Goal: Transaction & Acquisition: Book appointment/travel/reservation

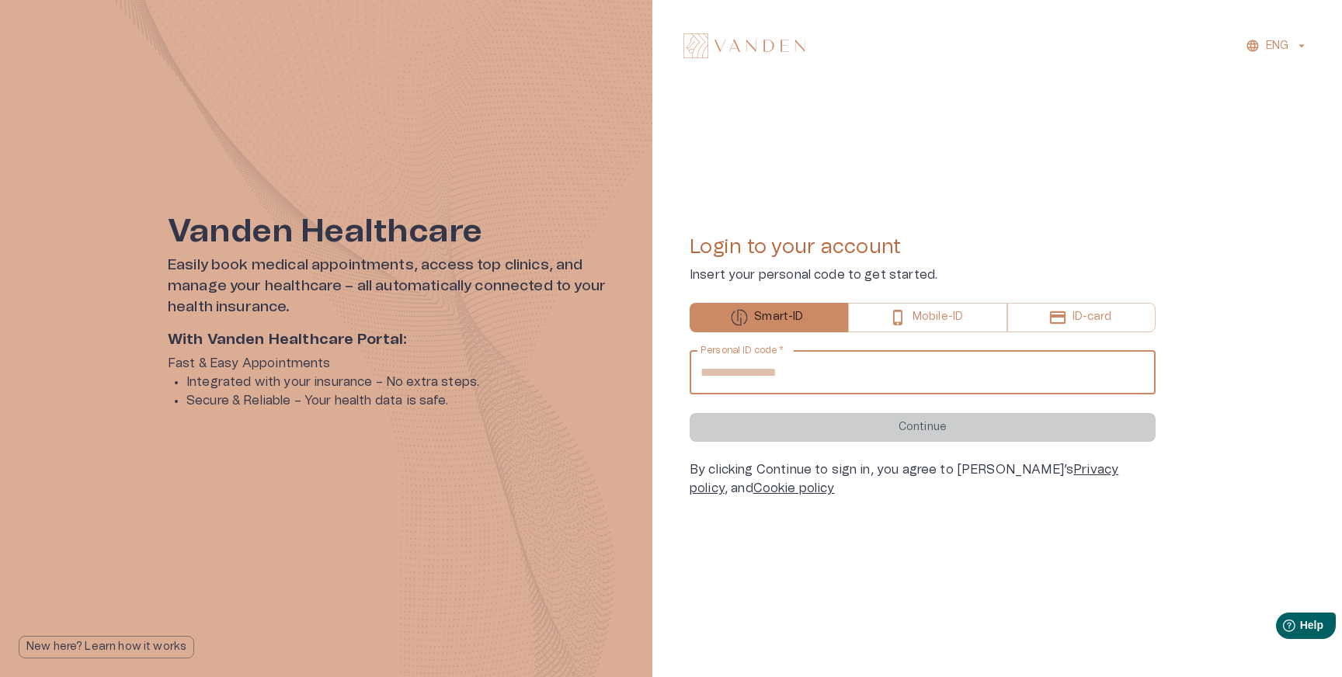
click at [952, 384] on input "Personal ID code   *" at bounding box center [923, 372] width 466 height 43
type input "**********"
click at [690, 413] on button "Continue" at bounding box center [923, 427] width 466 height 29
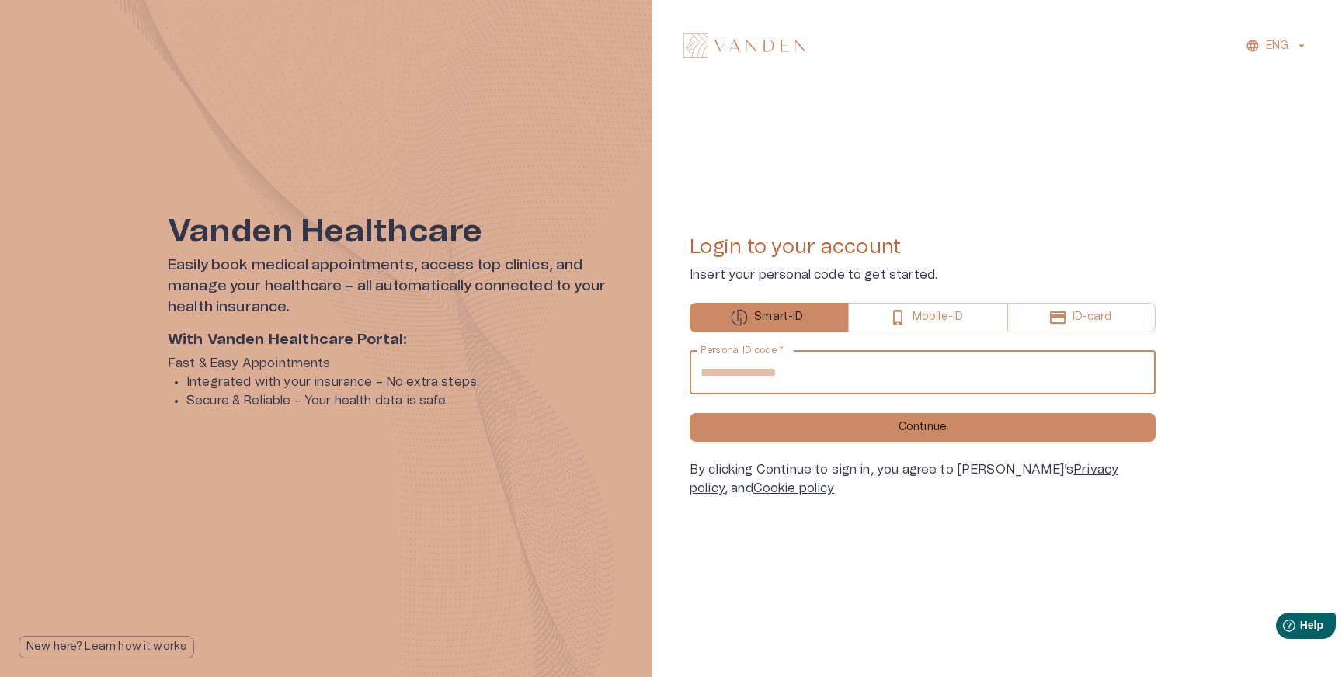
click at [690, 413] on button "Continue" at bounding box center [923, 427] width 466 height 29
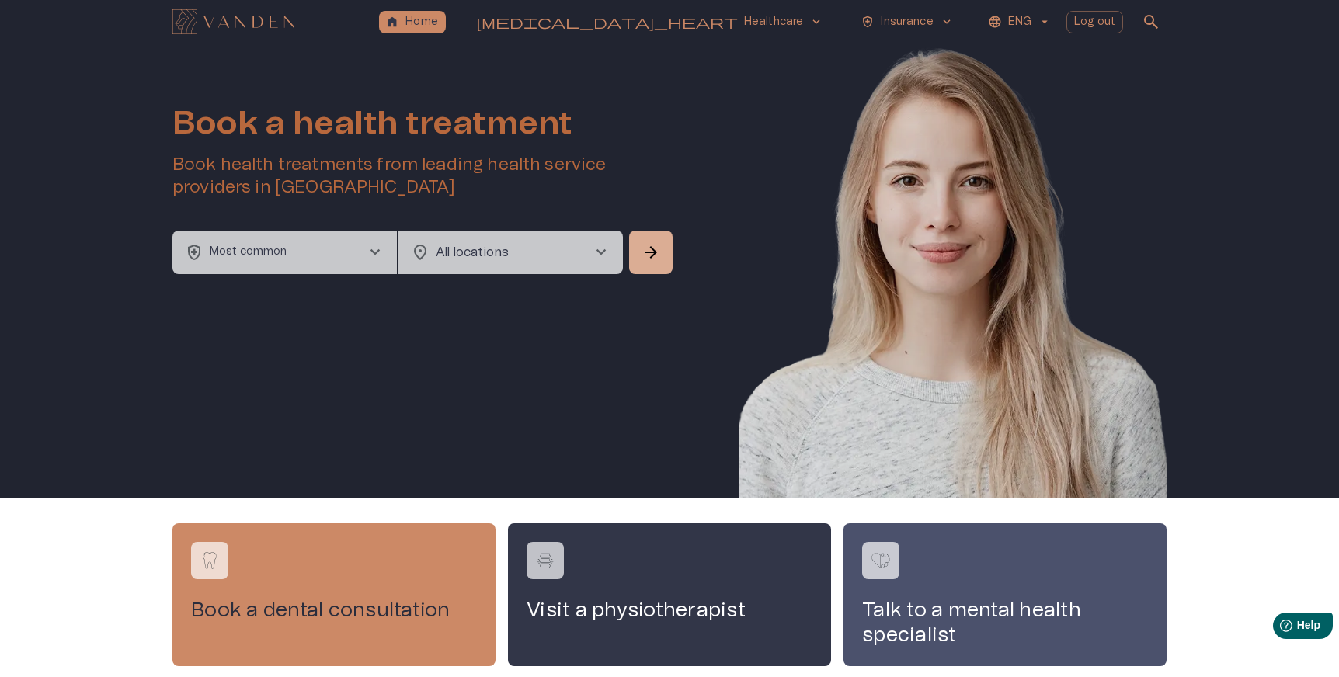
click at [347, 259] on button "health_and_safety Most common chevron_right" at bounding box center [284, 252] width 224 height 43
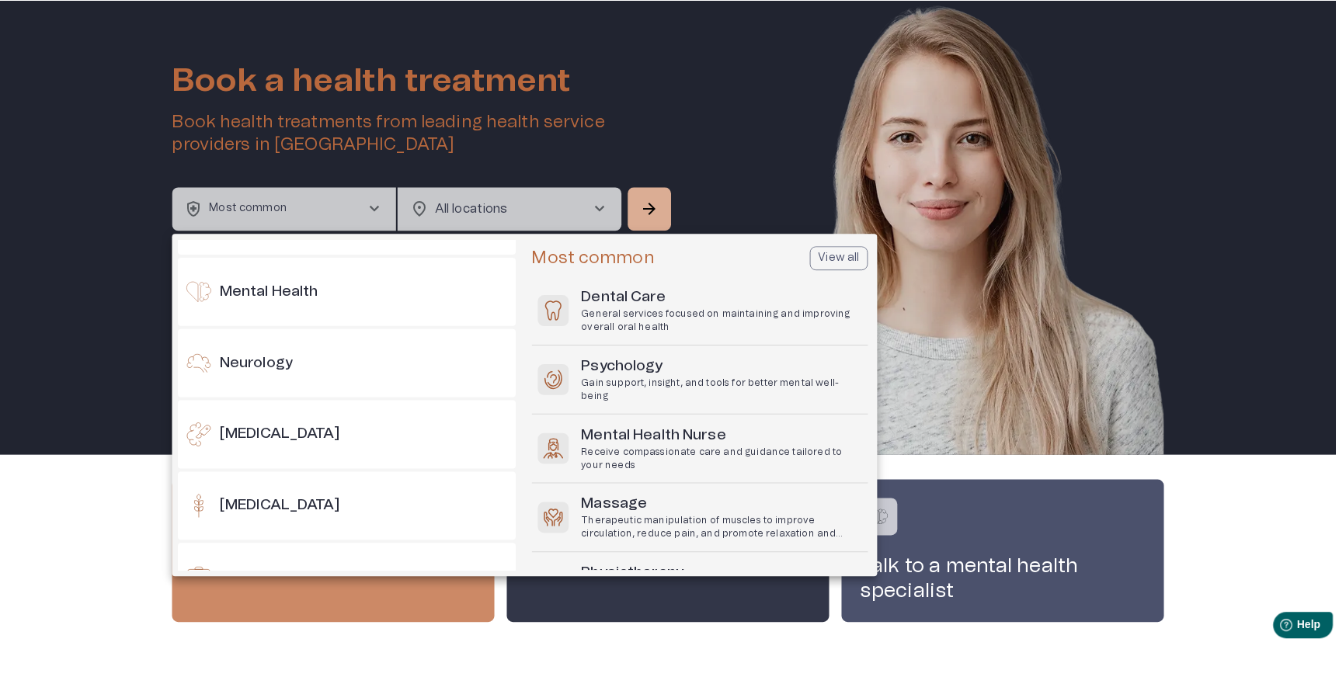
scroll to position [992, 0]
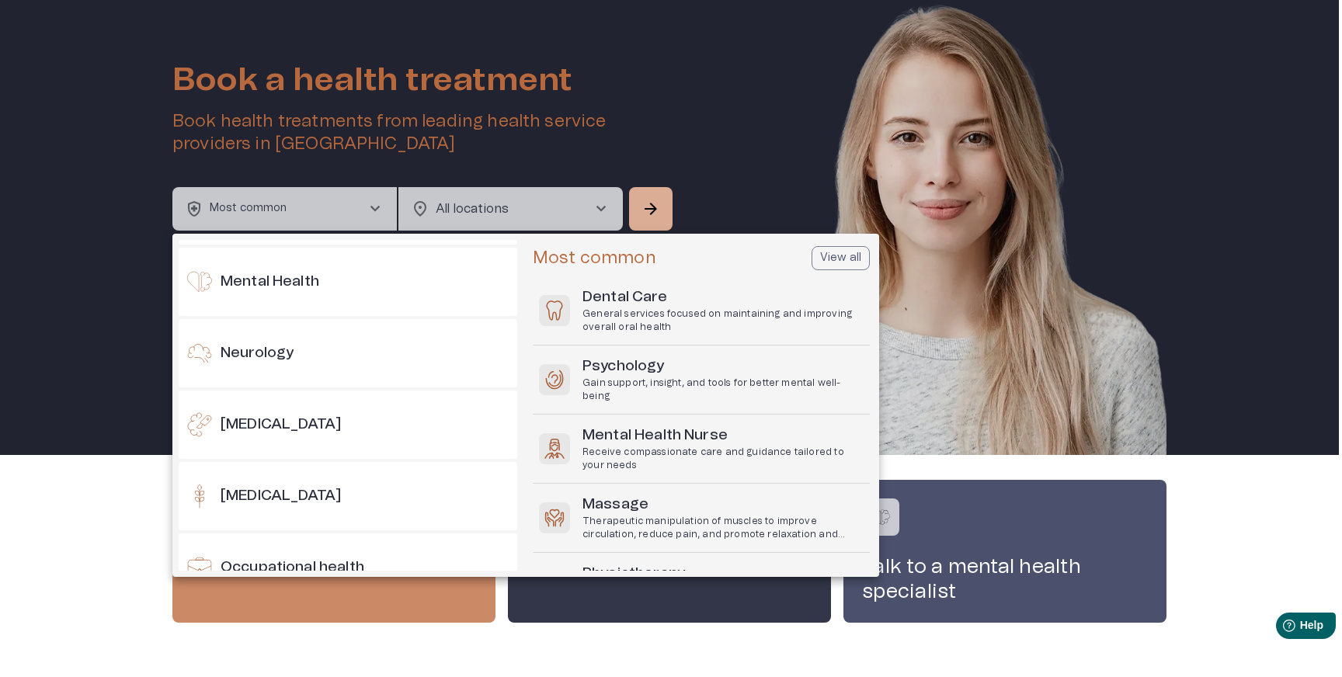
click at [1079, 117] on div at bounding box center [671, 338] width 1342 height 677
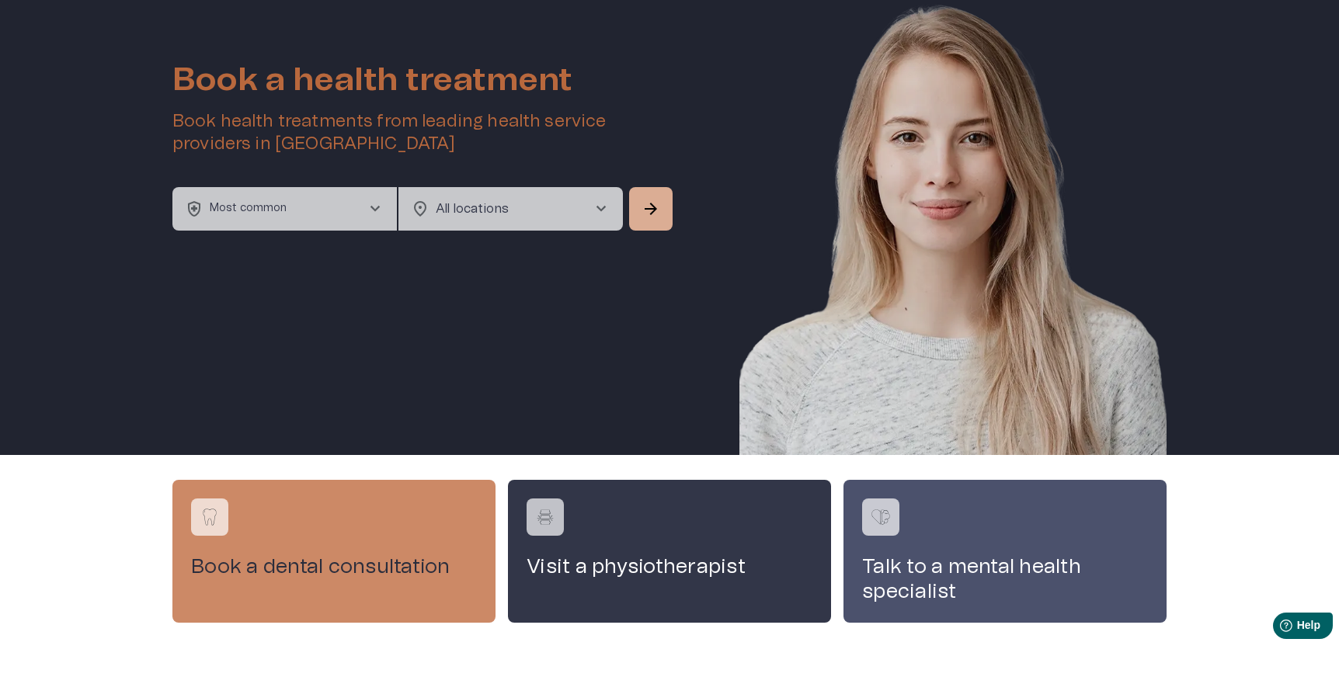
scroll to position [0, 0]
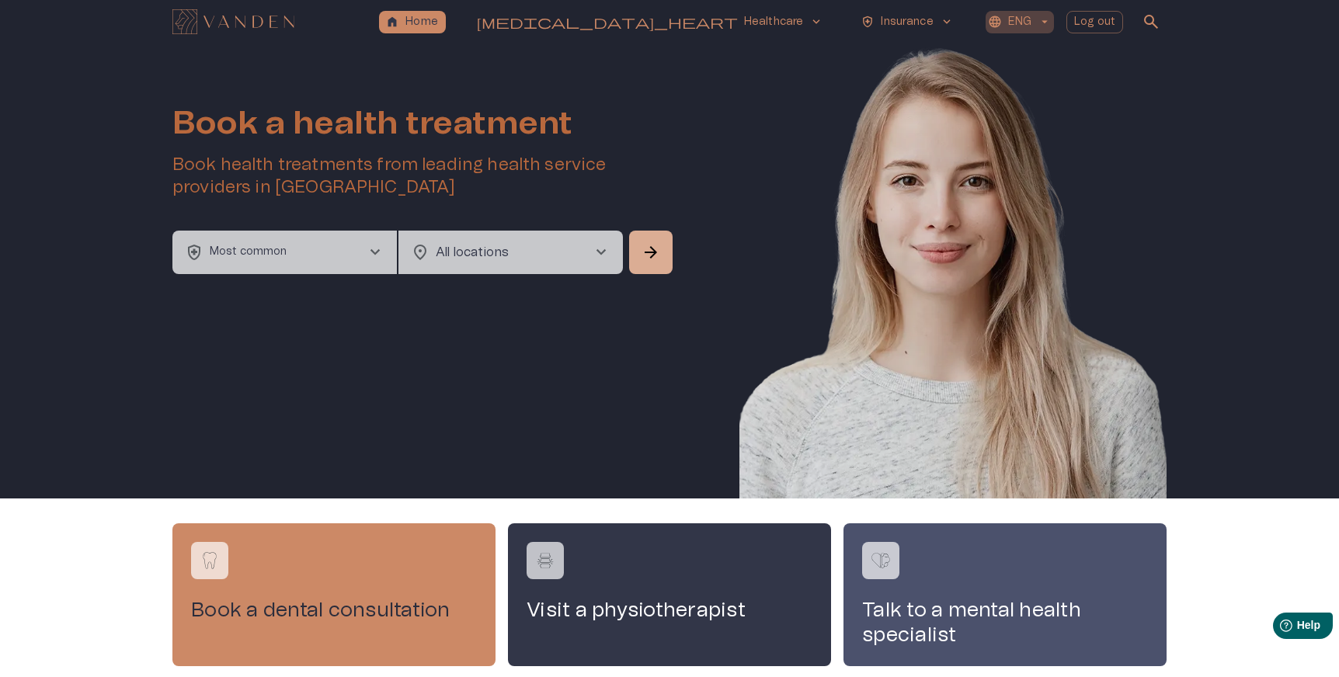
click at [1009, 24] on p "ENG" at bounding box center [1019, 22] width 23 height 16
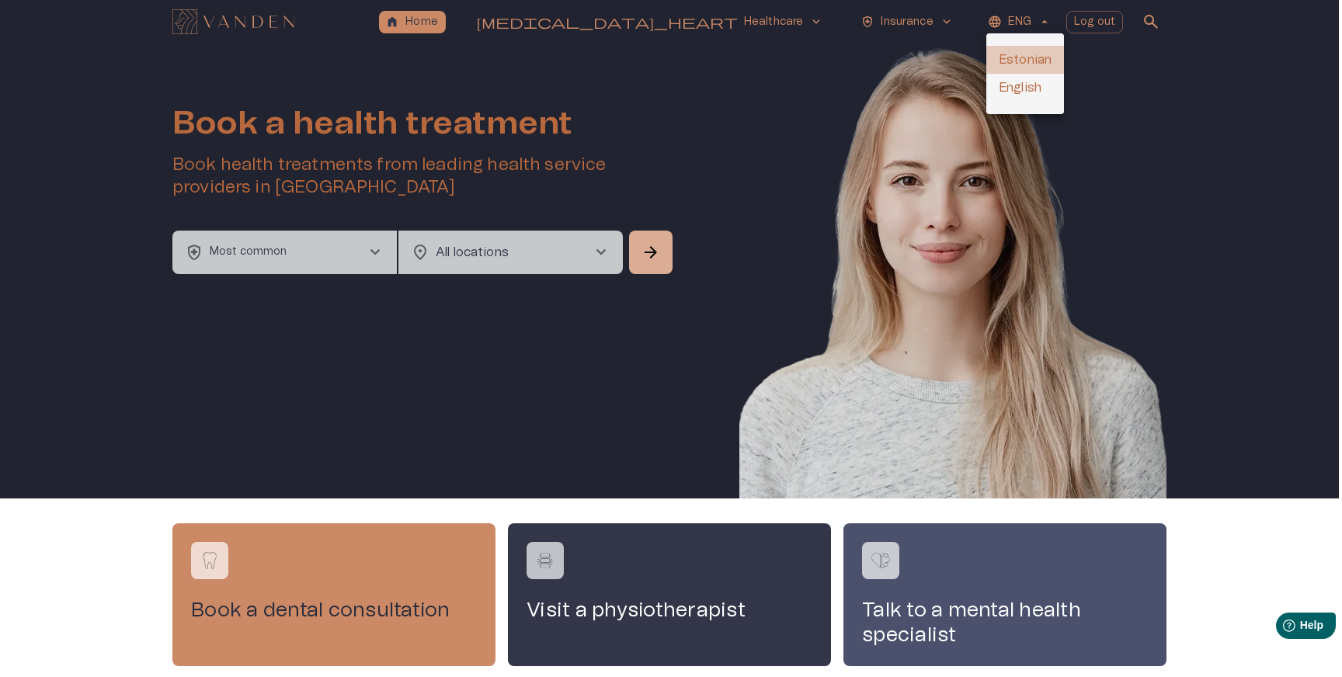
click at [1016, 61] on li "Estonian" at bounding box center [1025, 60] width 78 height 28
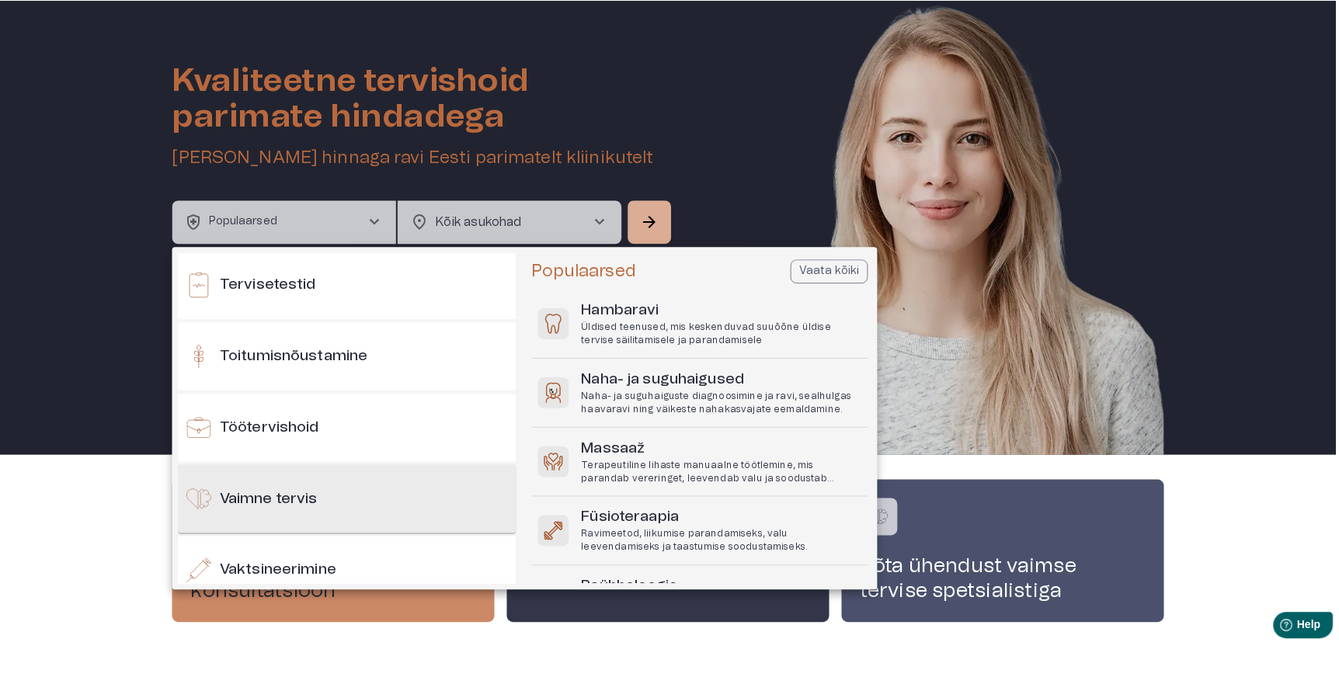
scroll to position [1570, 0]
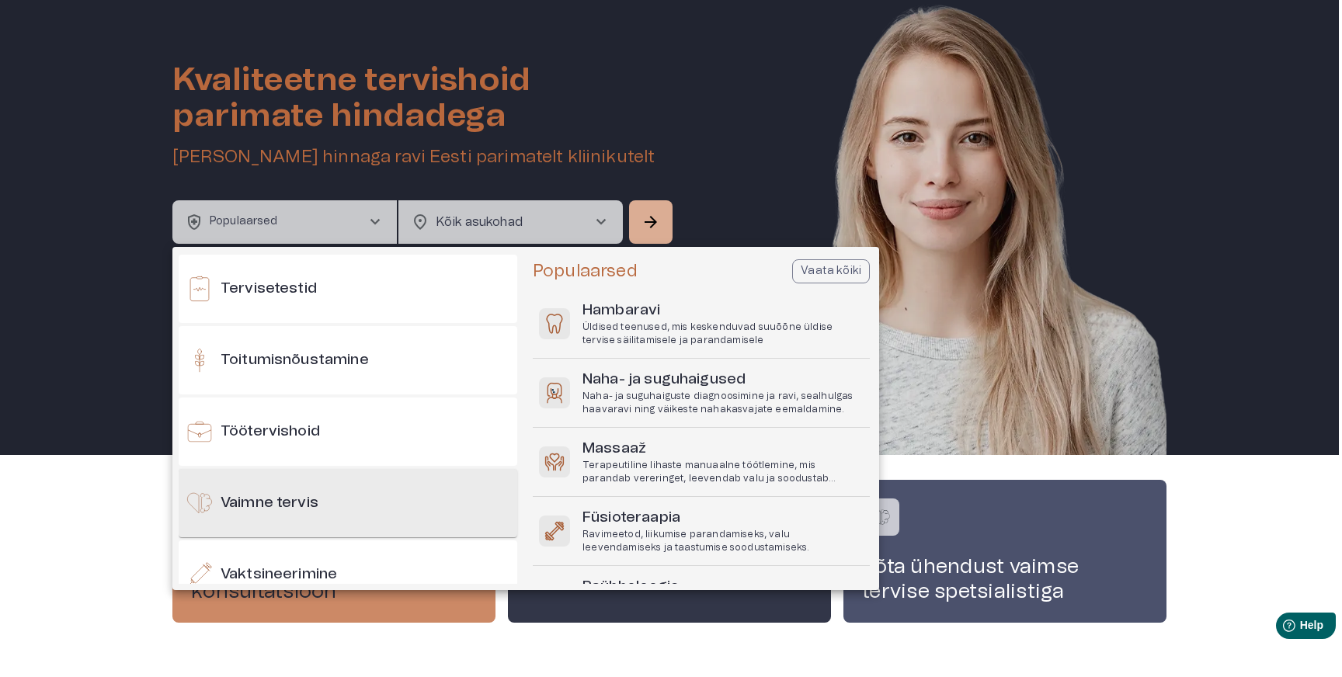
click at [324, 506] on div "Vaimne tervis" at bounding box center [348, 503] width 339 height 68
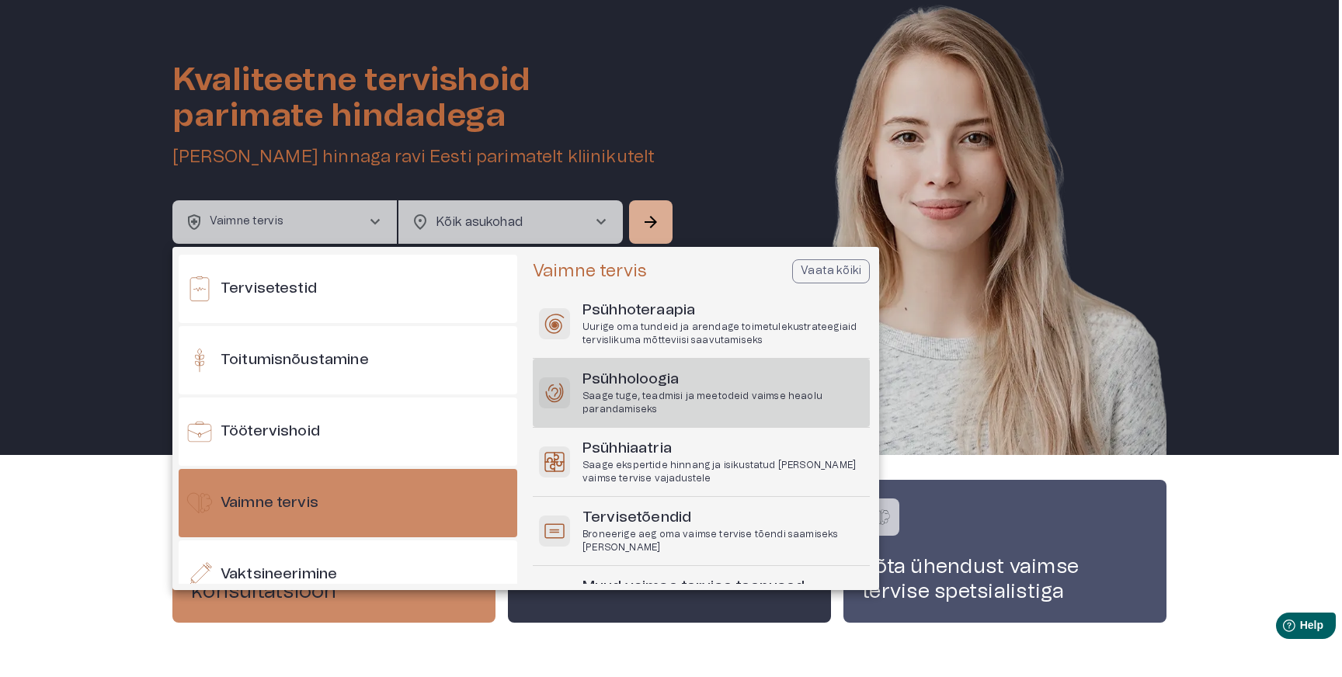
click at [648, 391] on p "Saage tuge, teadmisi ja meetodeid vaimse heaolu parandamiseks" at bounding box center [722, 403] width 281 height 26
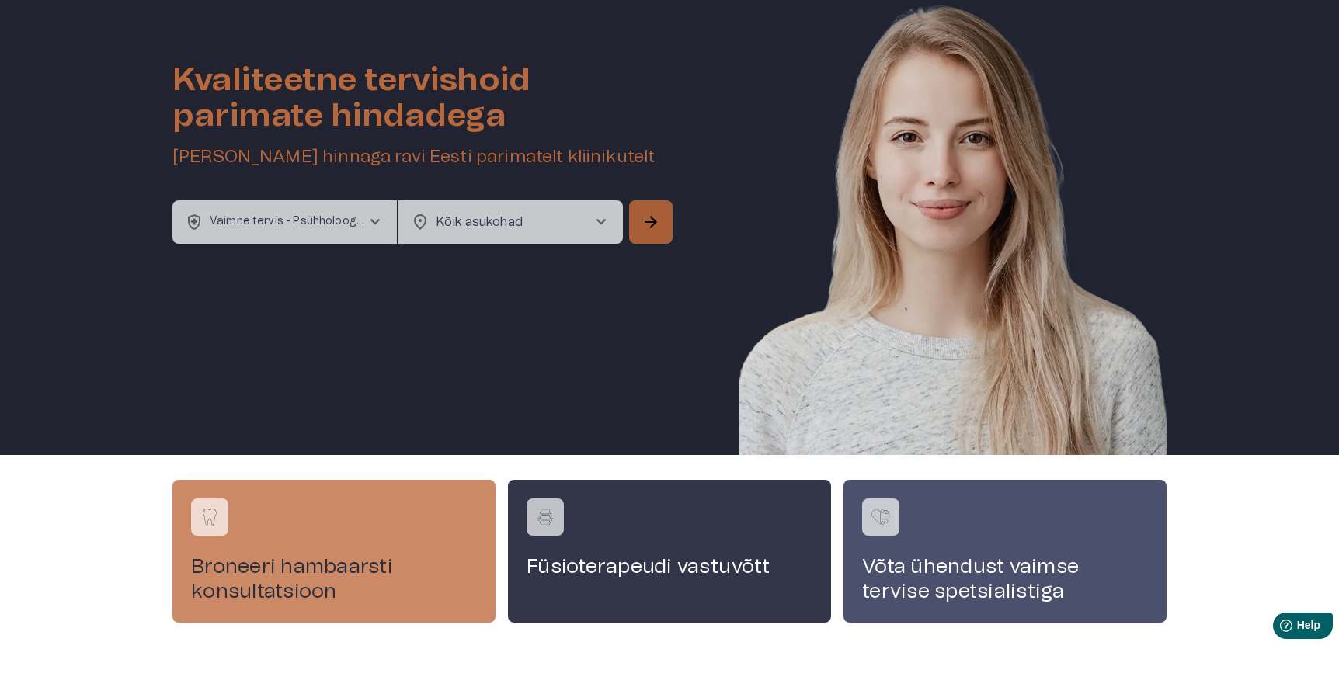
click at [644, 225] on span "arrow_forward" at bounding box center [650, 222] width 19 height 19
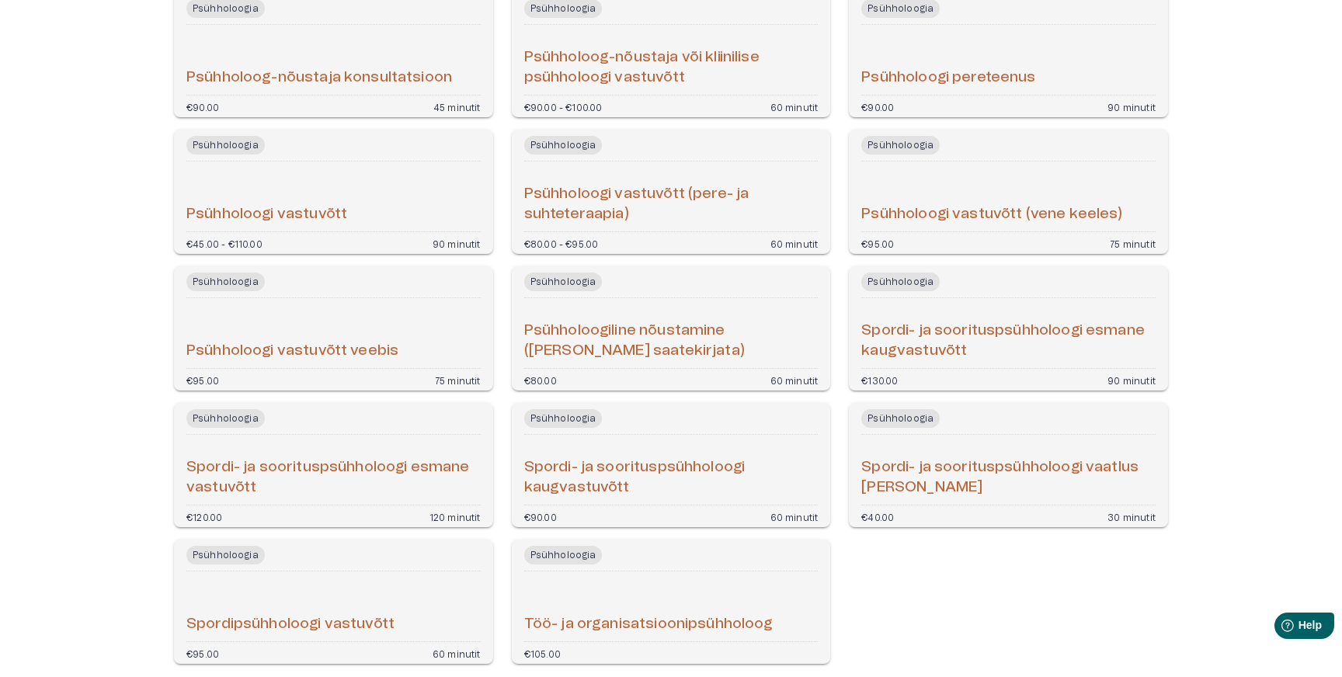
scroll to position [736, 0]
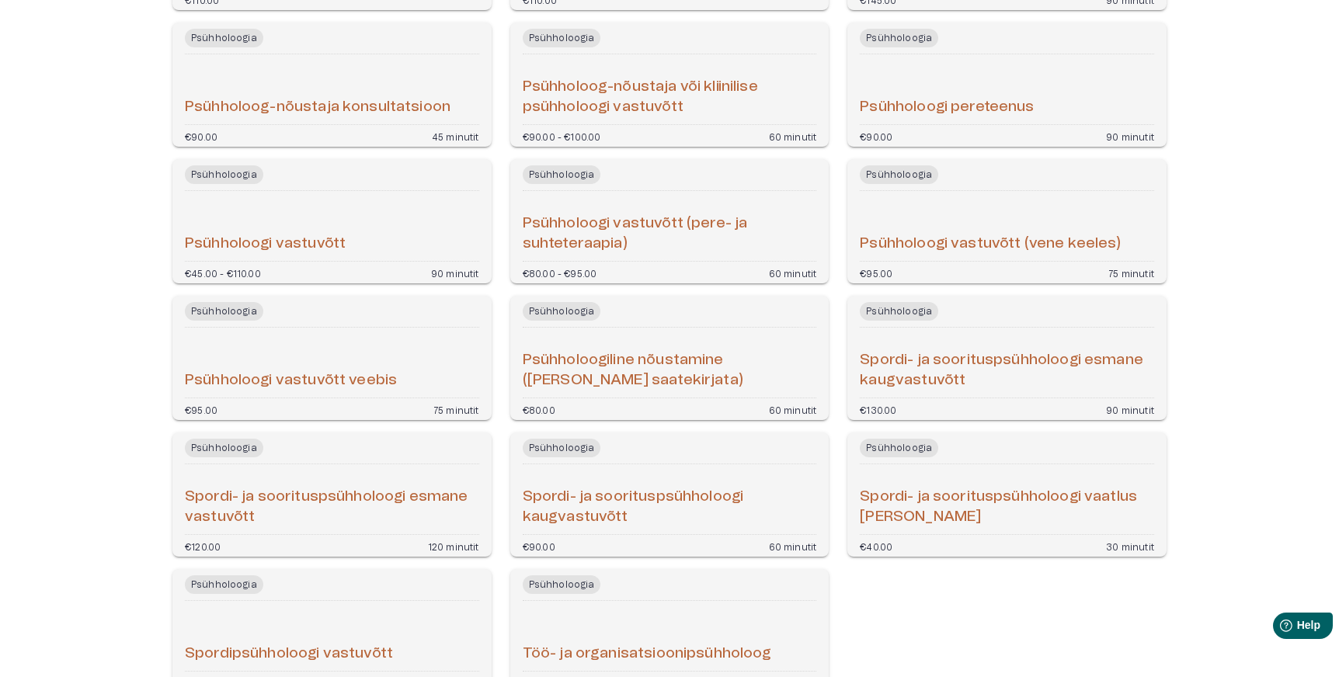
click at [357, 239] on div "Psühholoogi vastuvõtt" at bounding box center [332, 225] width 294 height 57
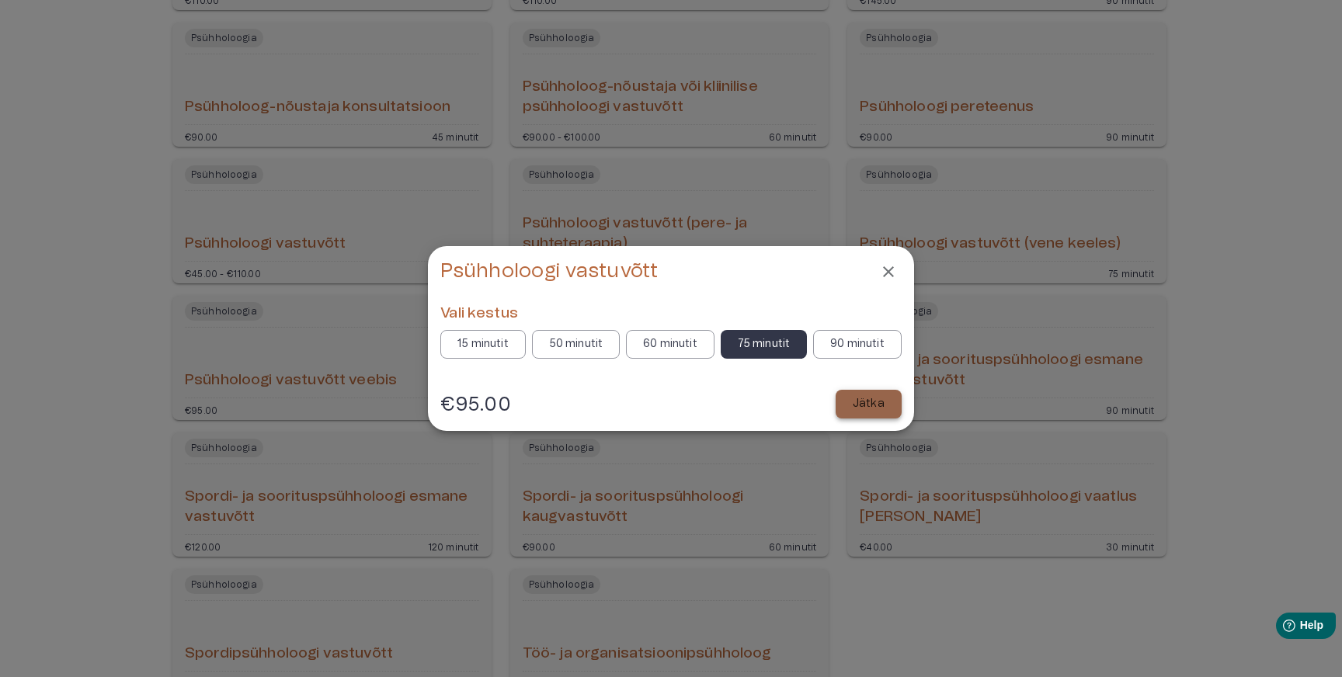
click at [858, 411] on p "Jätka" at bounding box center [869, 404] width 32 height 16
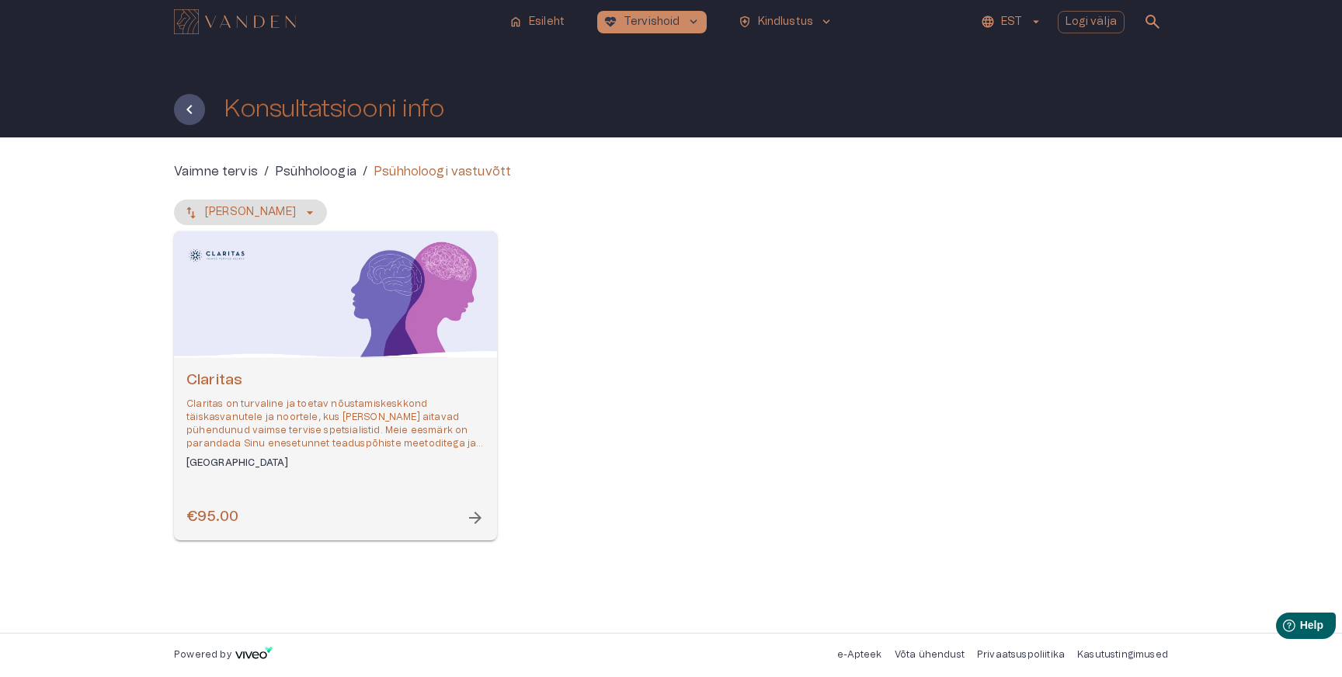
click at [271, 471] on div "Claritas Claritas on turvaline ja toetav nõustamiskeskkond täiskasvanutele ja n…" at bounding box center [335, 449] width 323 height 182
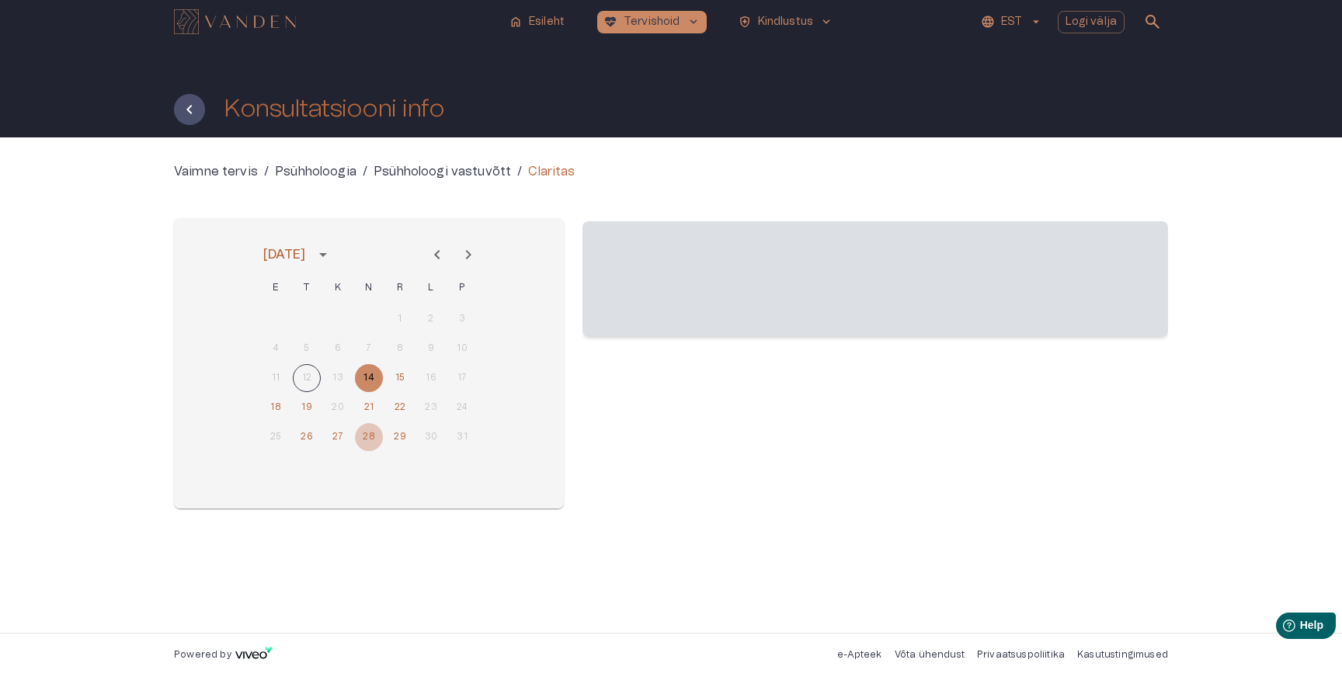
click at [366, 441] on button "28" at bounding box center [369, 437] width 28 height 28
click at [342, 440] on button "27" at bounding box center [338, 437] width 28 height 28
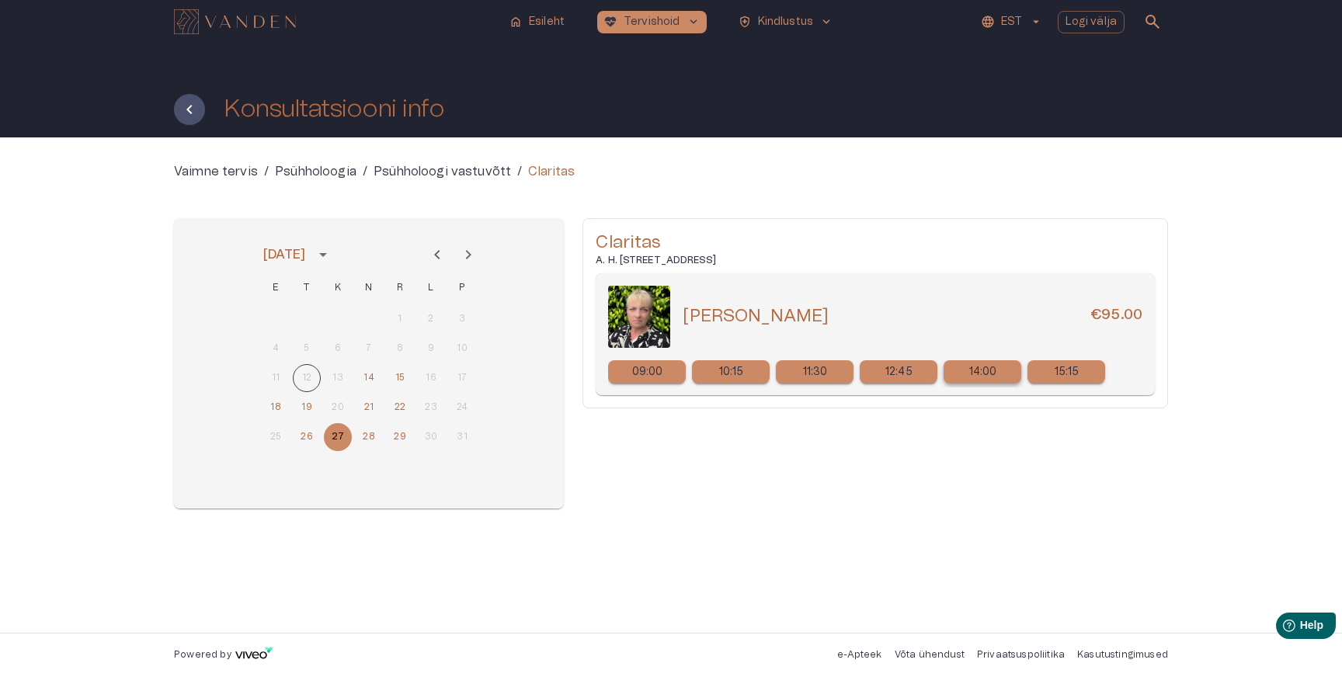
click at [976, 380] on p "14:00" at bounding box center [983, 372] width 28 height 16
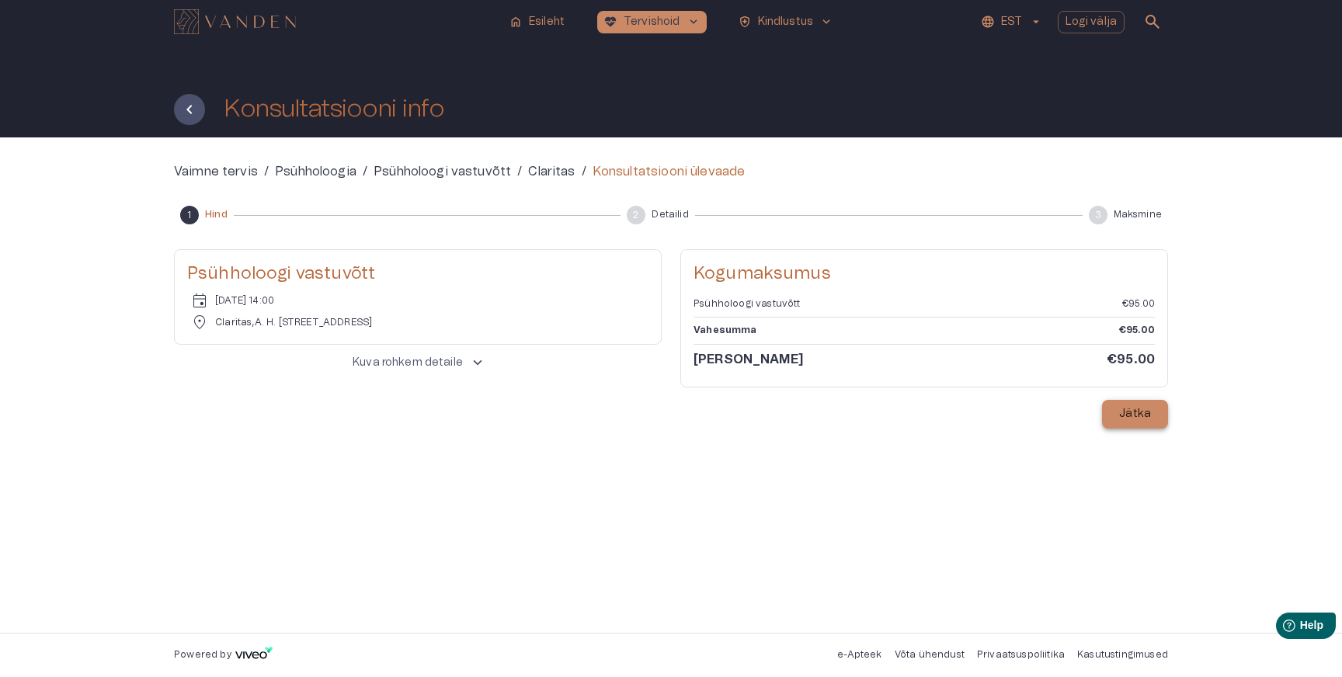
click at [1137, 419] on p "Jätka" at bounding box center [1135, 414] width 32 height 16
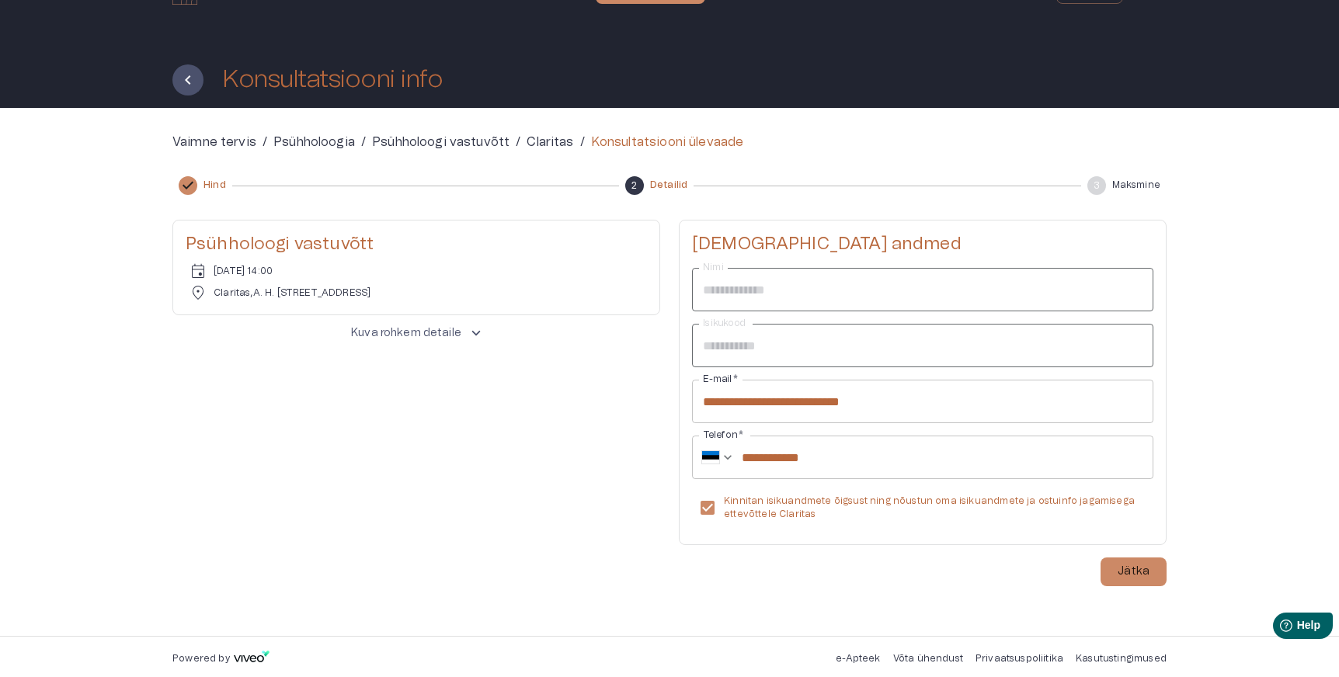
scroll to position [33, 0]
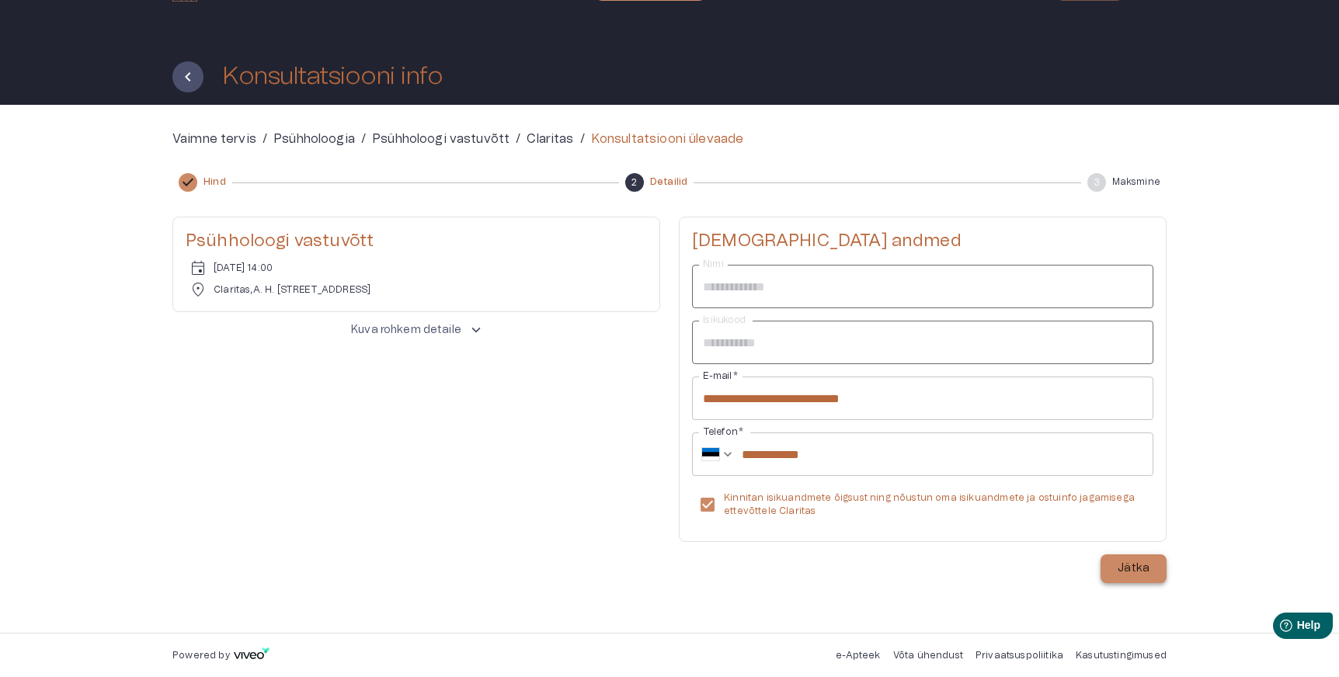
click at [1131, 579] on button "Jätka" at bounding box center [1133, 568] width 66 height 29
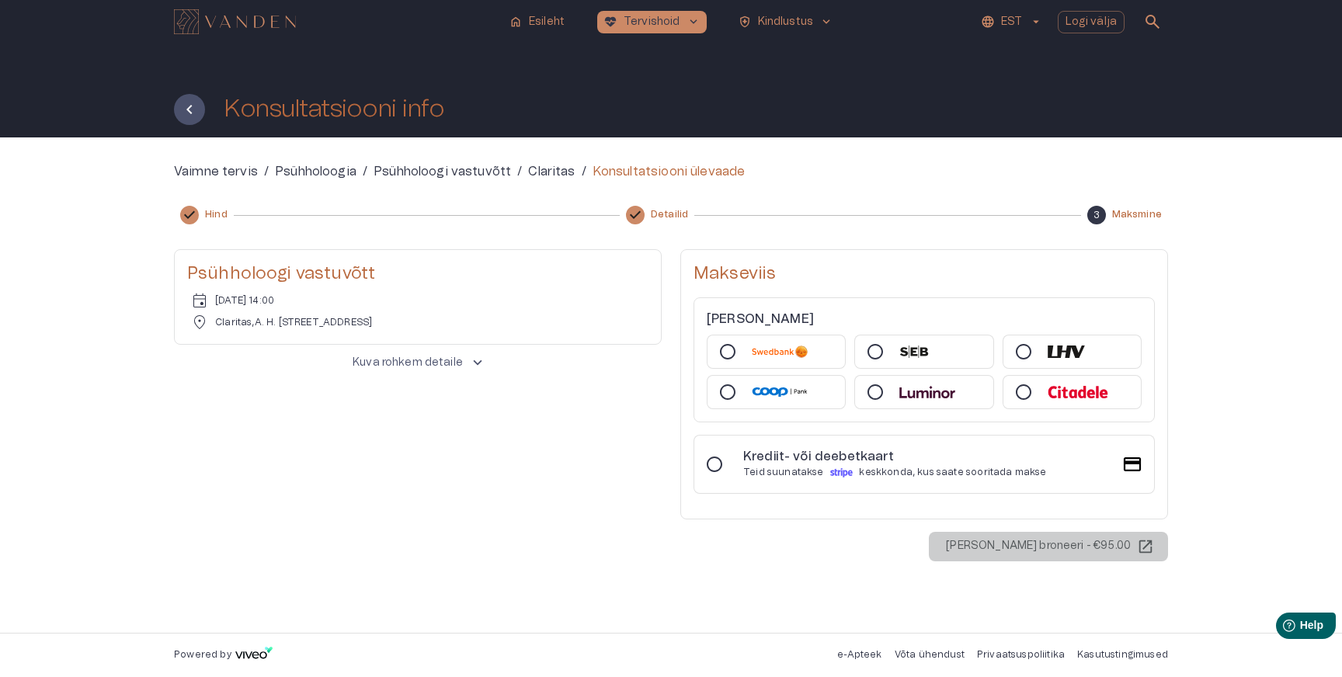
click at [742, 477] on div "Krediit- või deebetkaart Teid suunatakse keskkonda, kus saate sooritada makse" at bounding box center [923, 464] width 461 height 59
click at [478, 361] on span "keyboard_arrow_up" at bounding box center [477, 362] width 17 height 17
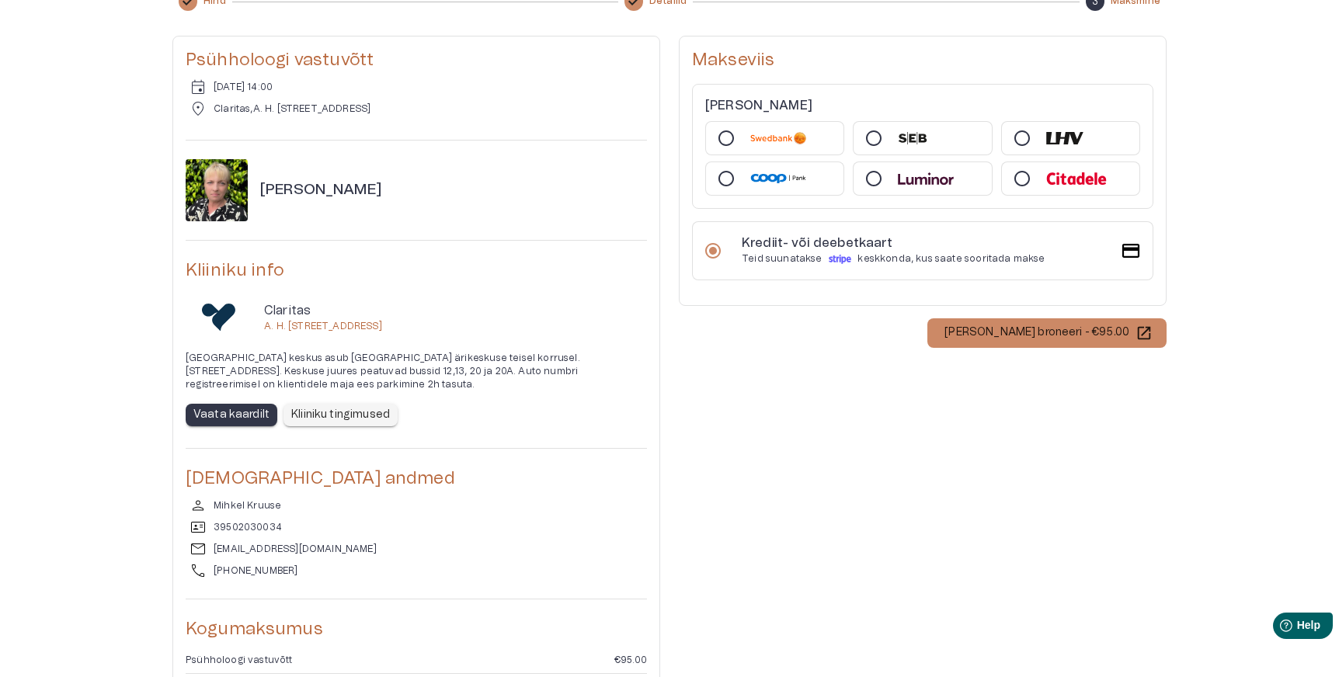
scroll to position [406, 0]
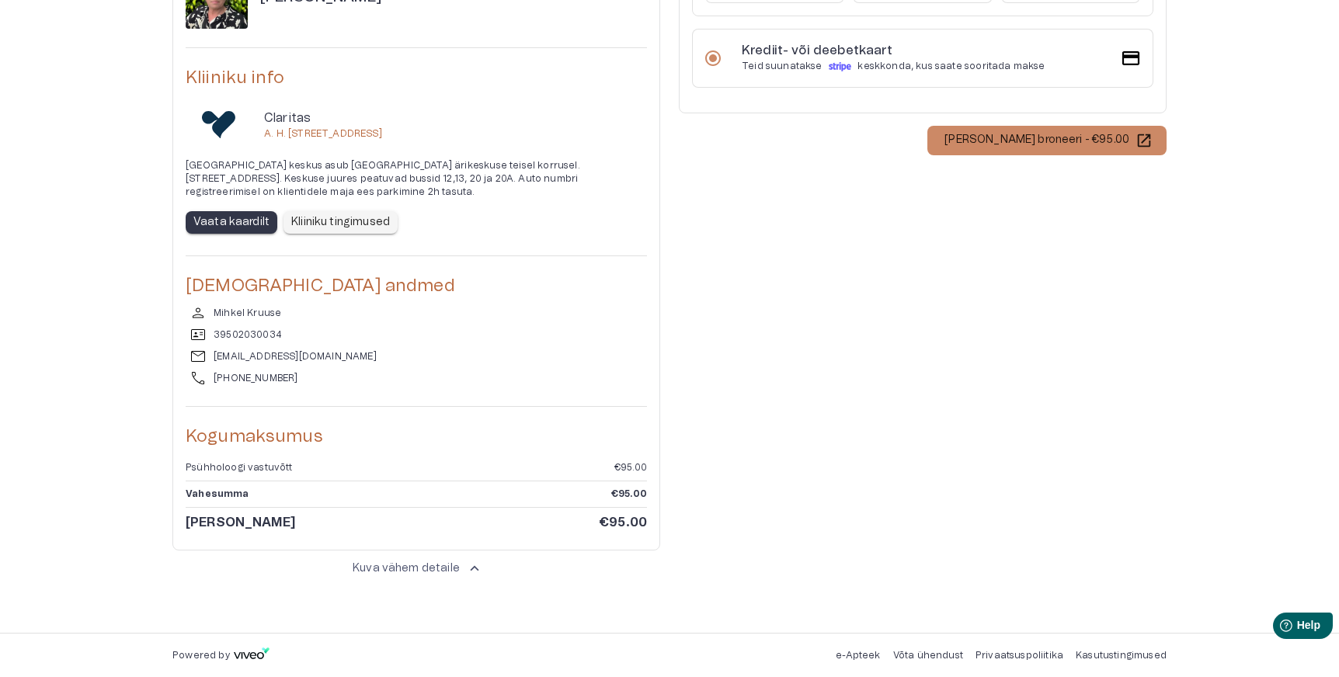
click at [821, 330] on div "Makseviis [PERSON_NAME] Krediit- või deebetkaart Teid suunatakse keskkonda, kus…" at bounding box center [923, 213] width 488 height 740
